Goal: Information Seeking & Learning: Learn about a topic

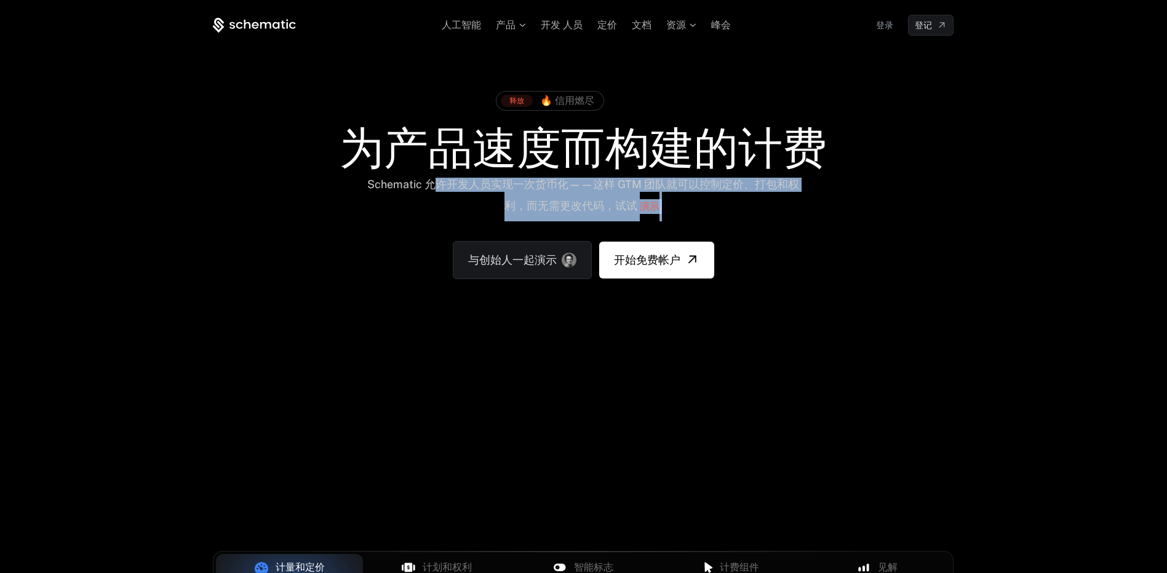
drag, startPoint x: 435, startPoint y: 185, endPoint x: 725, endPoint y: 212, distance: 291.6
click at [725, 212] on div "Schematic 允许开发人员实现一次货币化——这样 GTM 团队就可以控制定价、打包和权利，而无需更改代码，试试 演示 ." at bounding box center [583, 200] width 442 height 44
drag, startPoint x: 725, startPoint y: 212, endPoint x: 696, endPoint y: 178, distance: 44.9
click at [696, 178] on font "Schematic 允许开发人员实现一次货币化——这样 GTM 团队就可以控制定价、打包和权利，而无需更改代码，试试" at bounding box center [583, 195] width 432 height 34
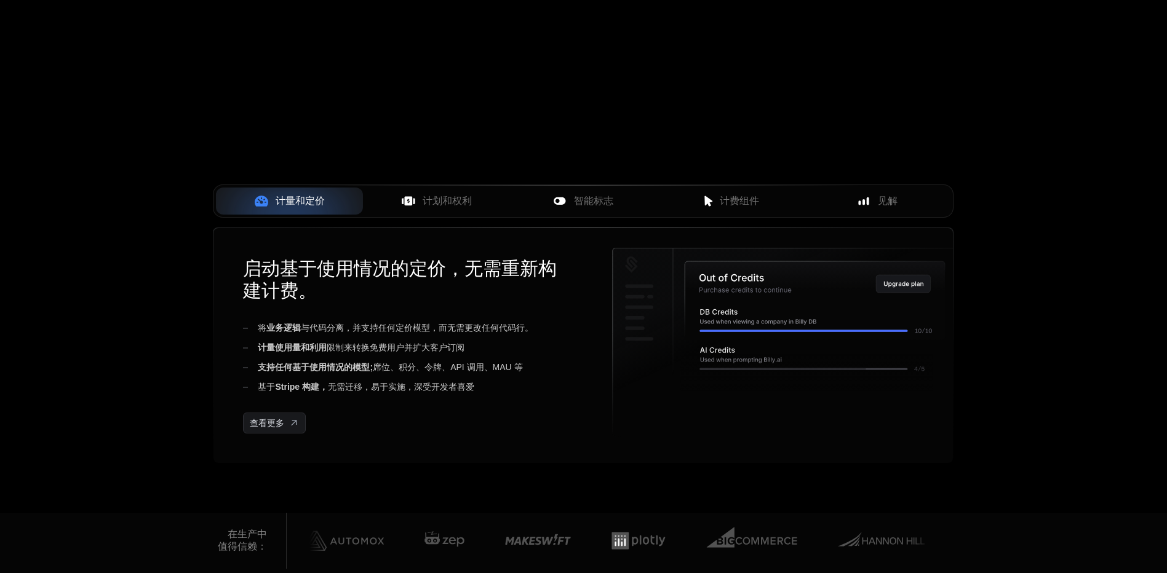
scroll to position [369, 0]
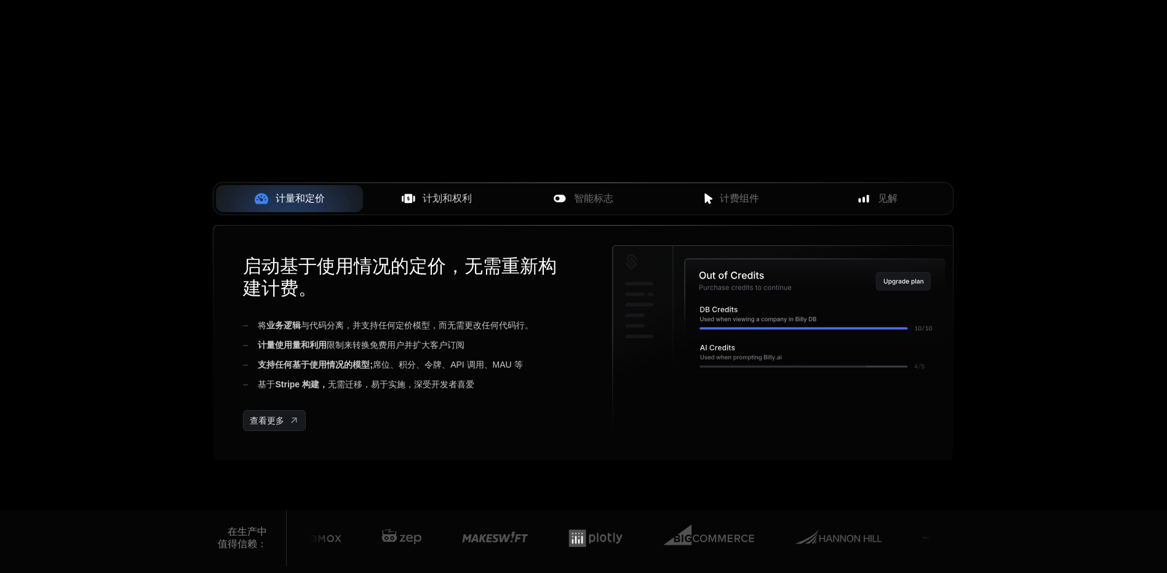
click at [455, 197] on span "计划和权利" at bounding box center [447, 198] width 49 height 15
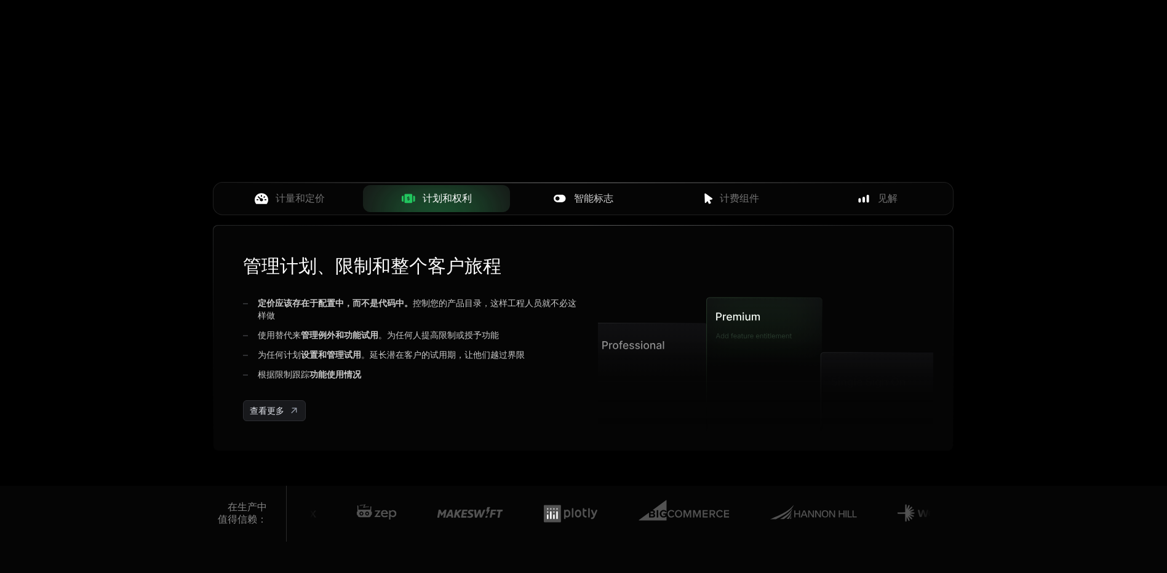
click at [617, 201] on div "智能标志" at bounding box center [583, 198] width 127 height 15
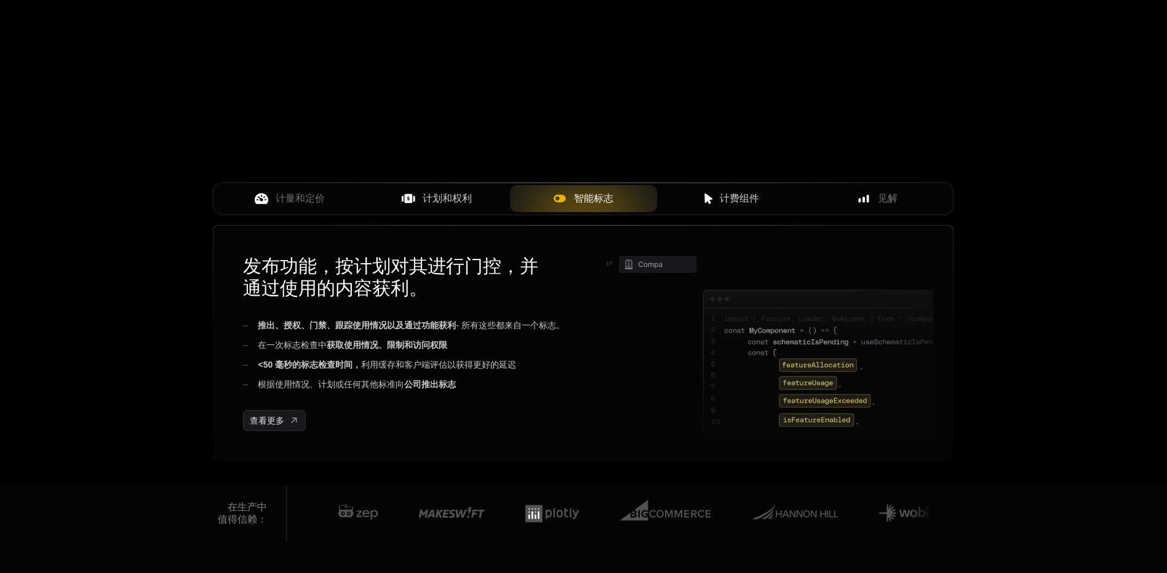
click at [767, 203] on div "计费组件" at bounding box center [730, 198] width 127 height 15
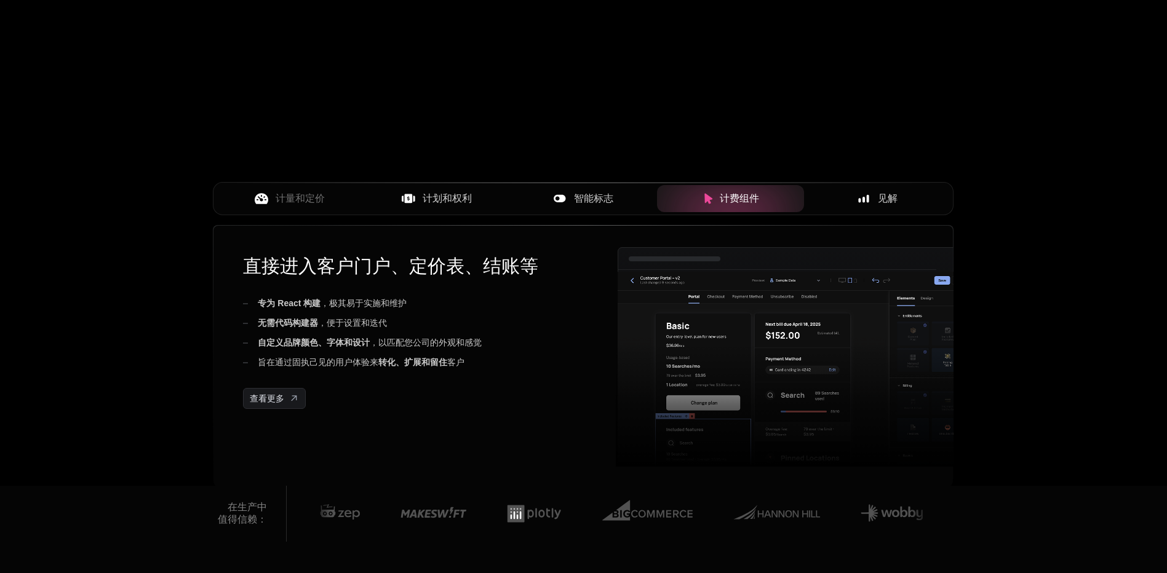
click at [905, 197] on div "见解" at bounding box center [877, 198] width 127 height 15
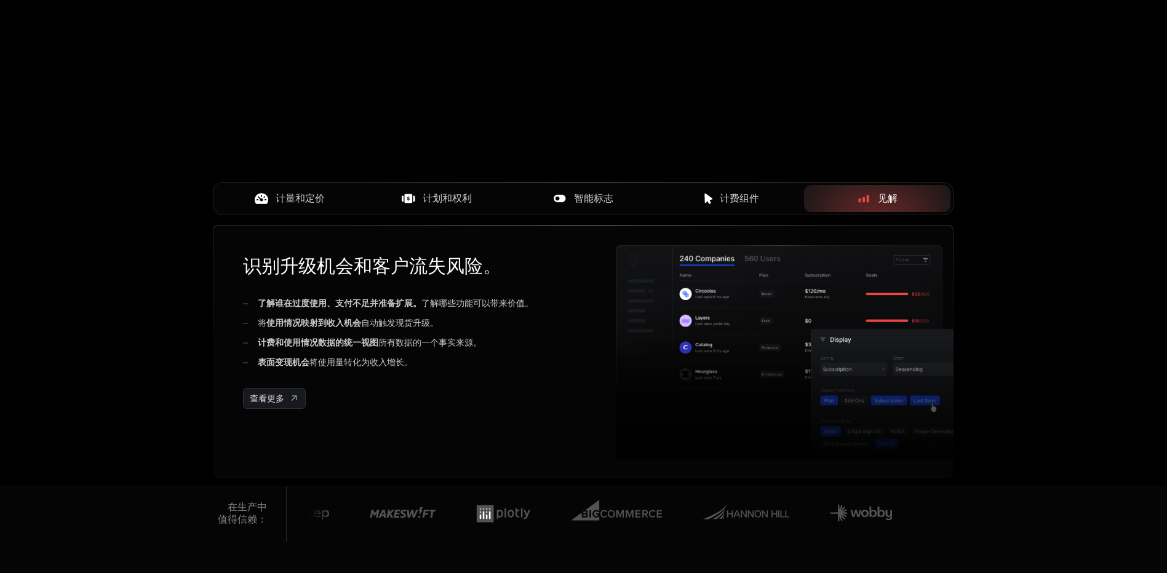
click at [304, 205] on span "计量和定价" at bounding box center [300, 198] width 49 height 15
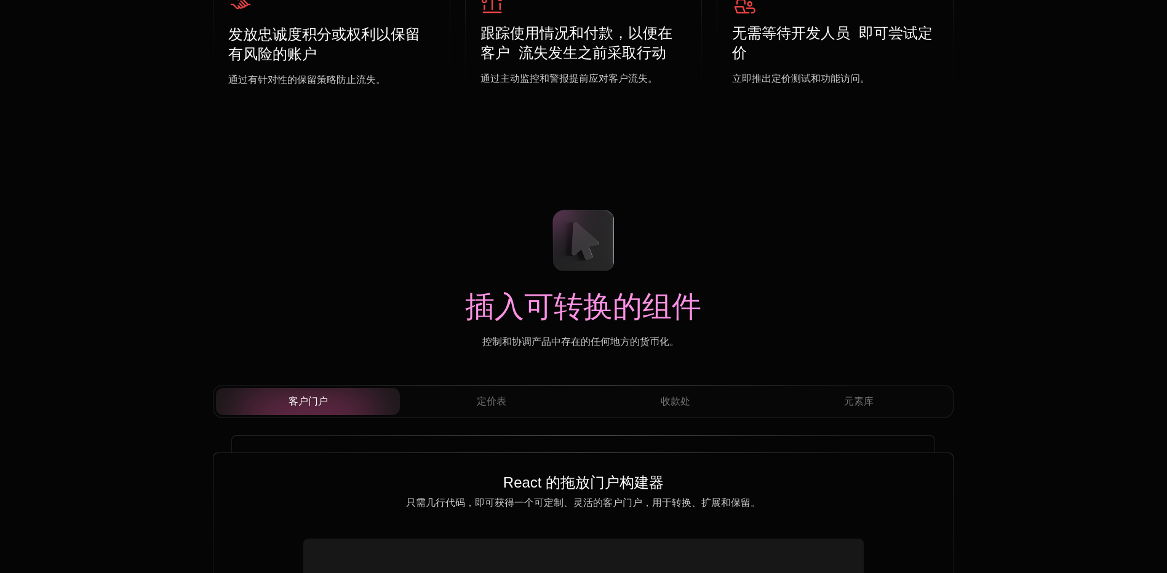
scroll to position [3998, 0]
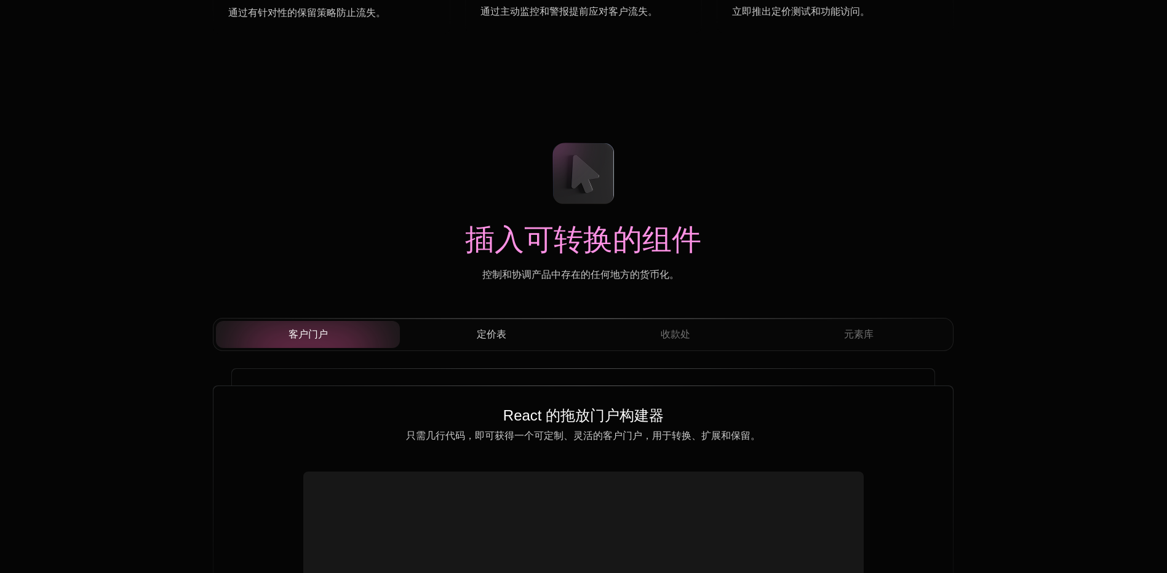
click at [512, 340] on div "定价表" at bounding box center [492, 334] width 164 height 15
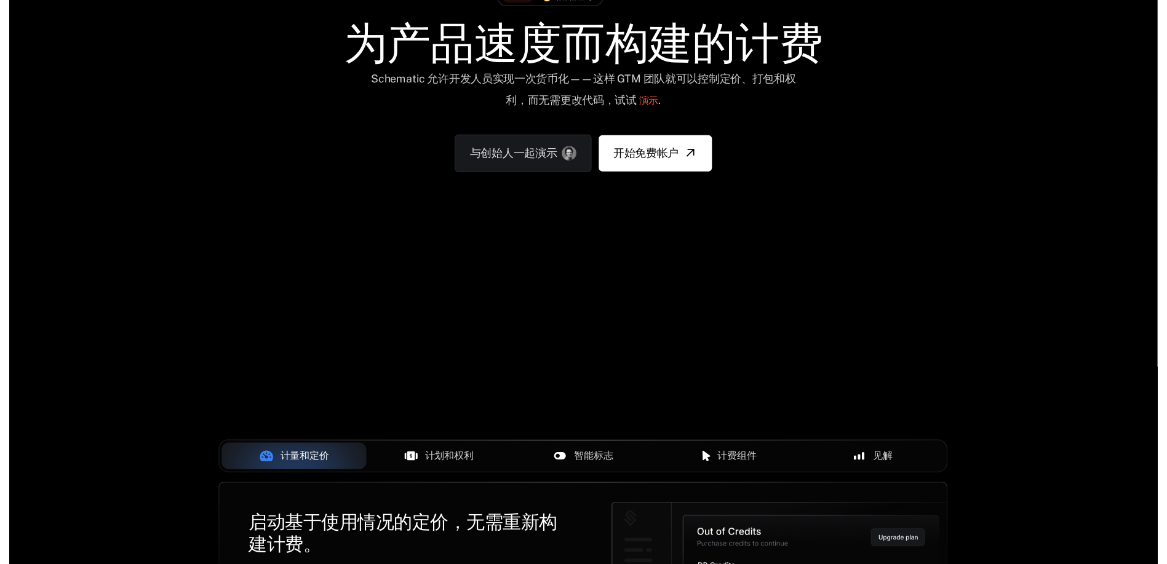
scroll to position [0, 0]
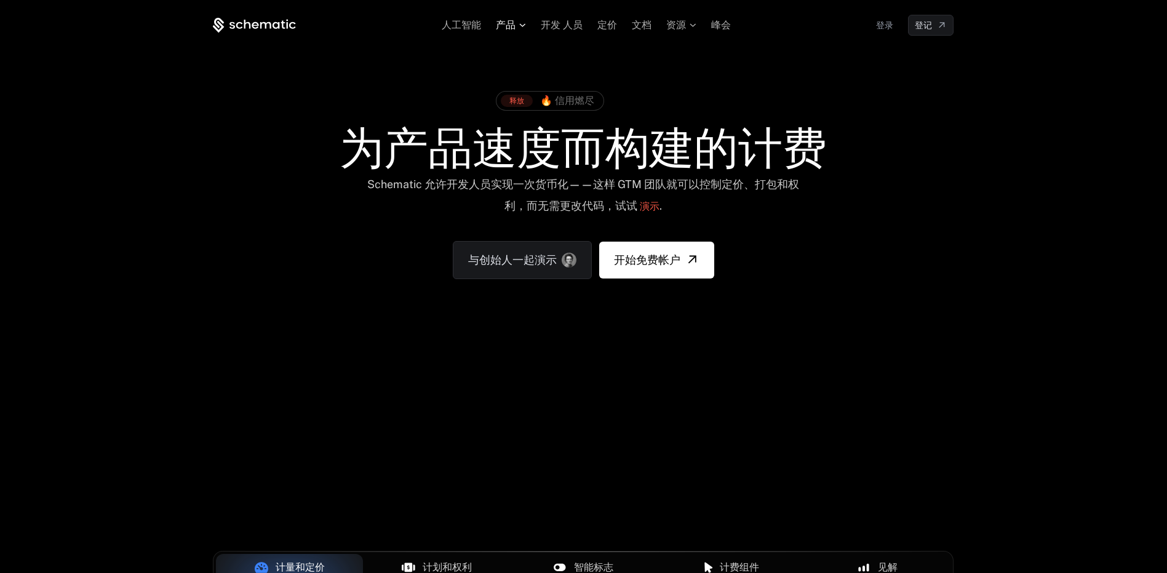
click at [504, 23] on span "产品" at bounding box center [506, 25] width 20 height 11
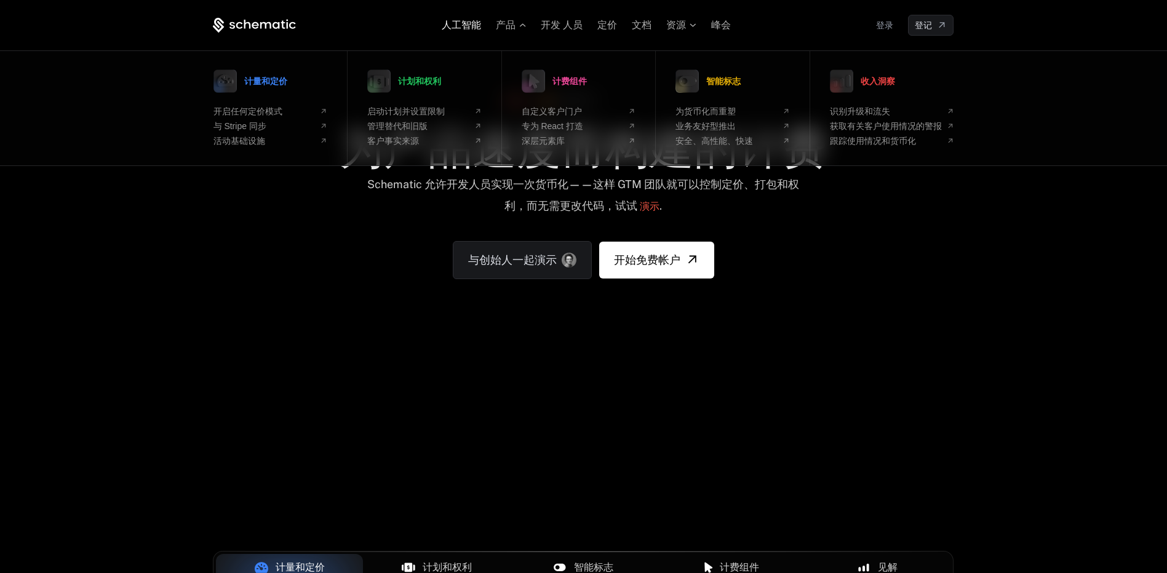
click at [465, 30] on span "人工智能" at bounding box center [461, 25] width 39 height 10
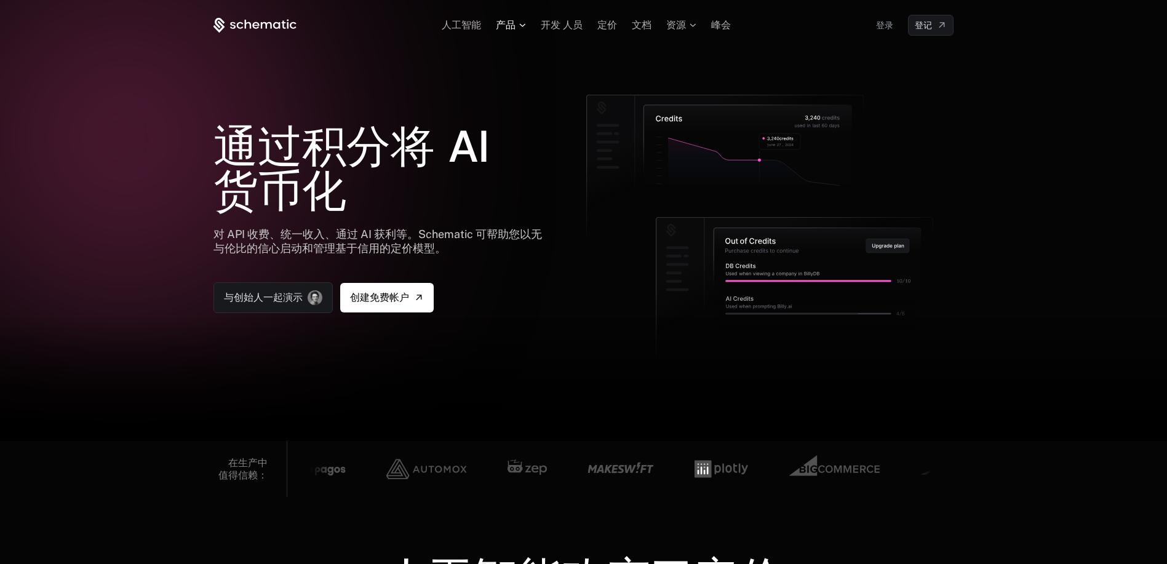
click at [504, 26] on span "产品" at bounding box center [506, 25] width 20 height 11
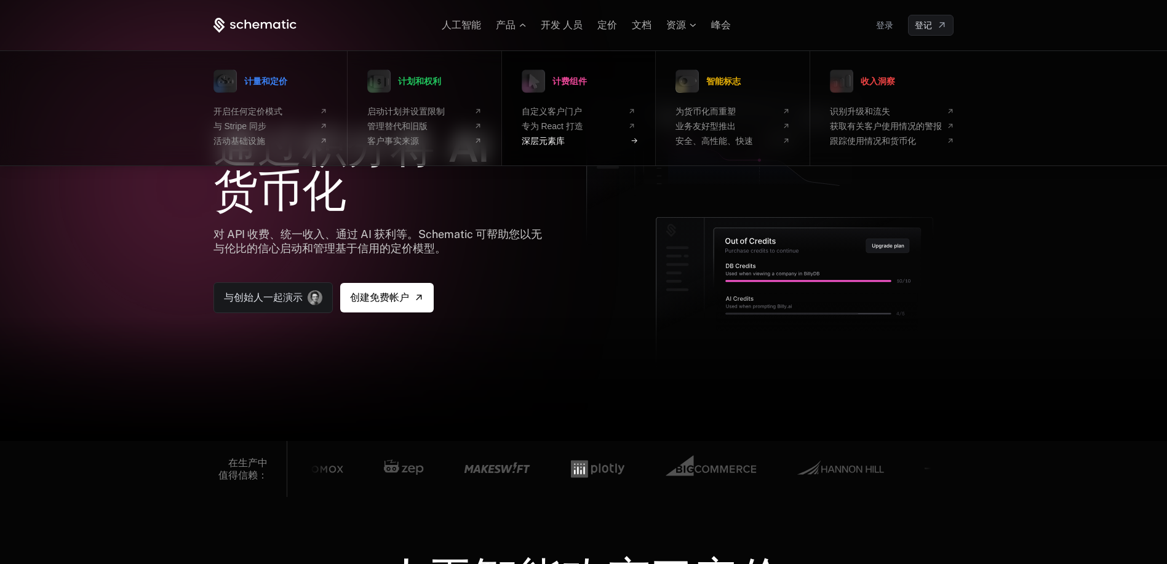
click at [552, 139] on span "深层元素库" at bounding box center [573, 141] width 102 height 10
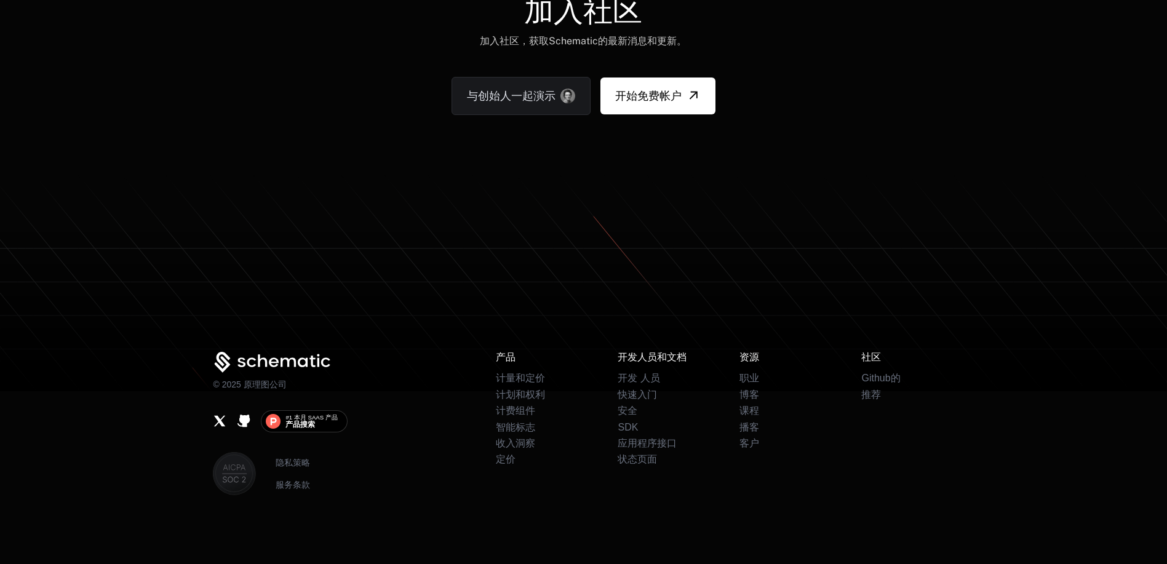
scroll to position [2985, 0]
